Goal: Check status: Check status

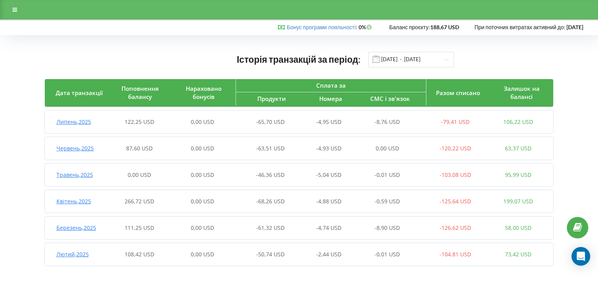
click at [72, 121] on span "Липень , 2025" at bounding box center [73, 121] width 35 height 7
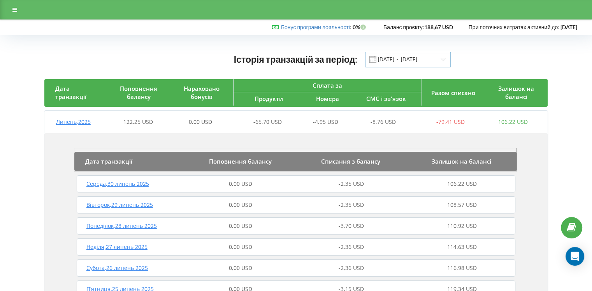
click at [408, 61] on input "[DATE] - [DATE]" at bounding box center [408, 60] width 86 height 16
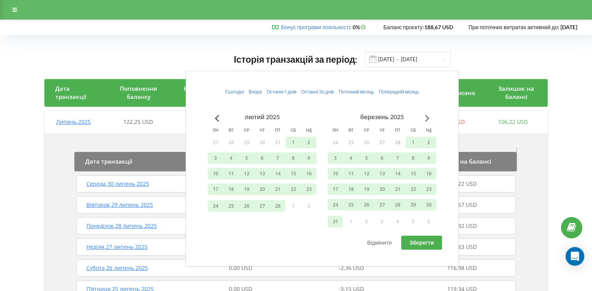
click at [423, 114] on button "Go to next month" at bounding box center [427, 118] width 16 height 16
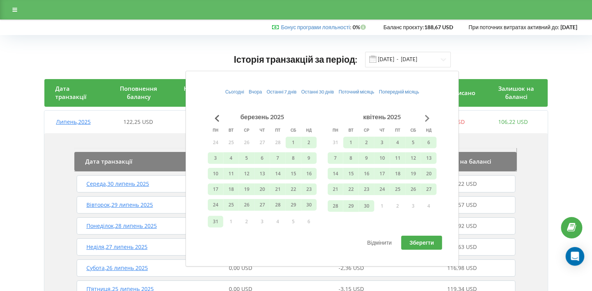
click at [423, 114] on button "Go to next month" at bounding box center [427, 118] width 16 height 16
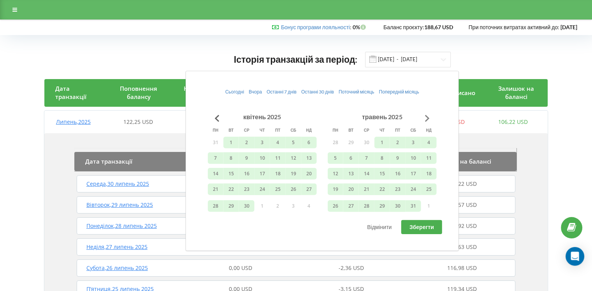
click at [423, 114] on button "Go to next month" at bounding box center [427, 118] width 16 height 16
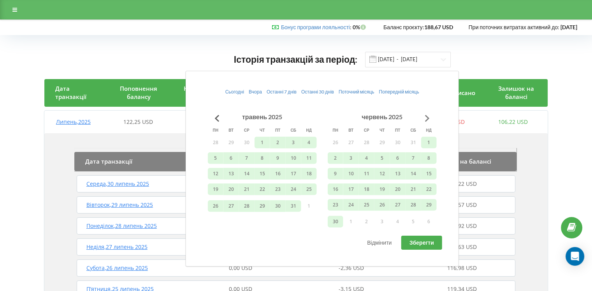
click at [423, 114] on button "Go to next month" at bounding box center [427, 118] width 16 height 16
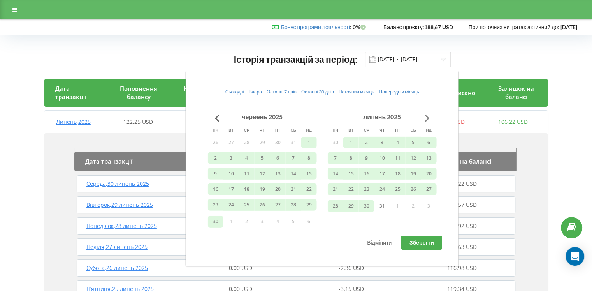
click at [425, 113] on button "Go to next month" at bounding box center [427, 118] width 16 height 16
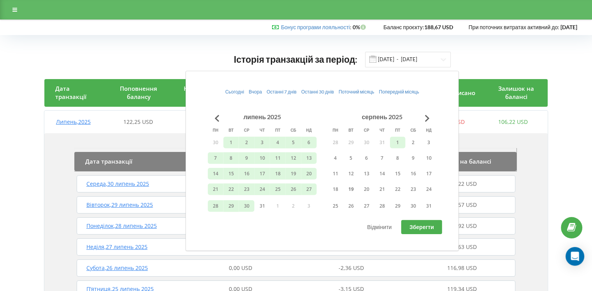
click at [398, 142] on button "1" at bounding box center [398, 142] width 16 height 12
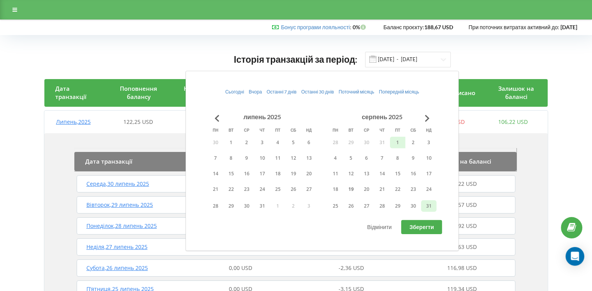
click at [426, 206] on button "31" at bounding box center [429, 206] width 16 height 12
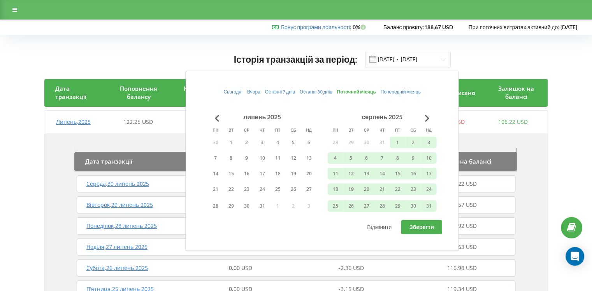
click at [414, 231] on button "Зберегти" at bounding box center [421, 227] width 41 height 14
type input "[DATE] - [DATE]"
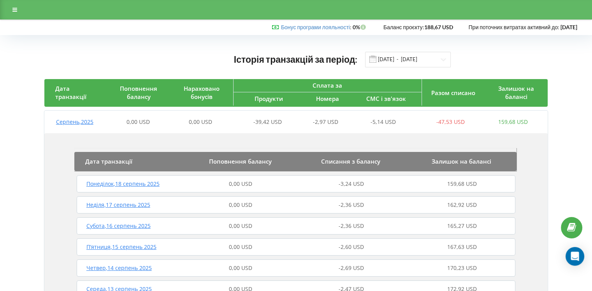
scroll to position [78, 0]
